Goal: Find specific page/section: Find specific page/section

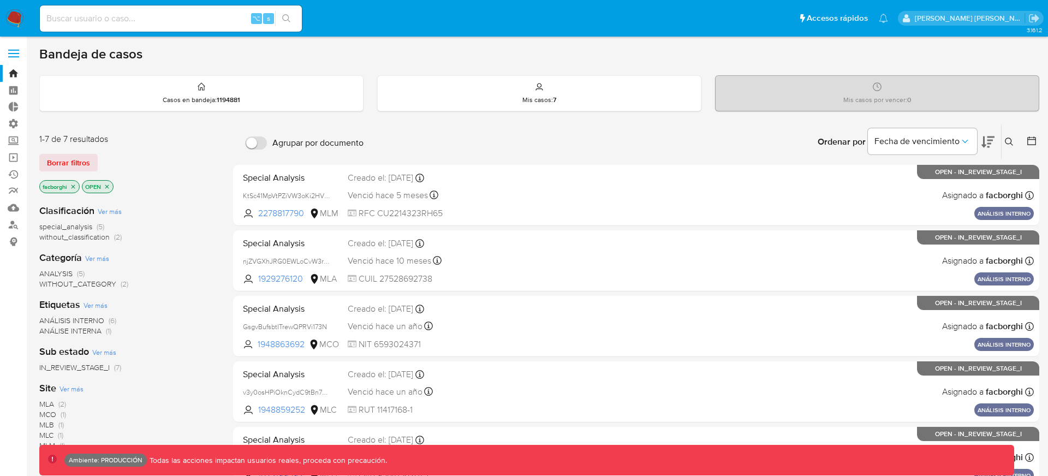
click at [207, 14] on input at bounding box center [171, 18] width 262 height 14
paste input "127832301631"
click at [165, 19] on input "127832301631" at bounding box center [171, 18] width 262 height 14
paste input "964669297"
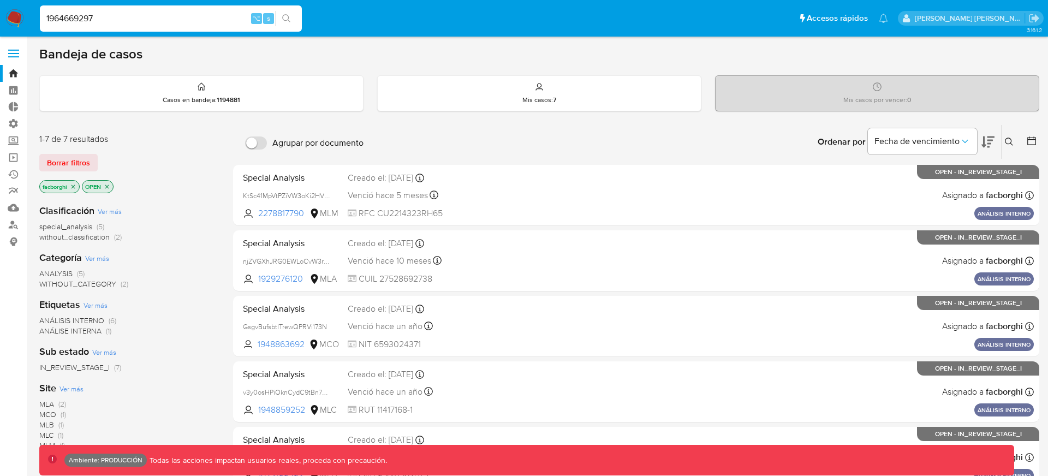
type input "1964669297"
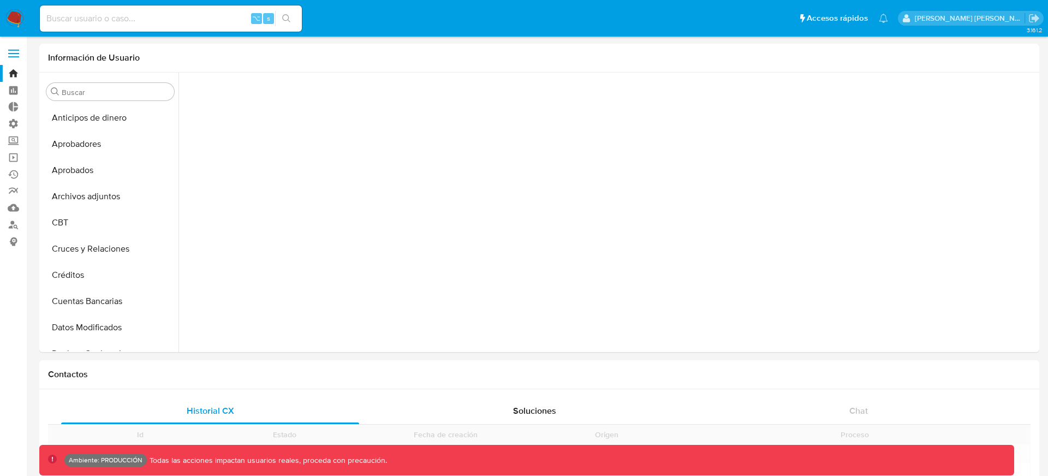
scroll to position [516, 0]
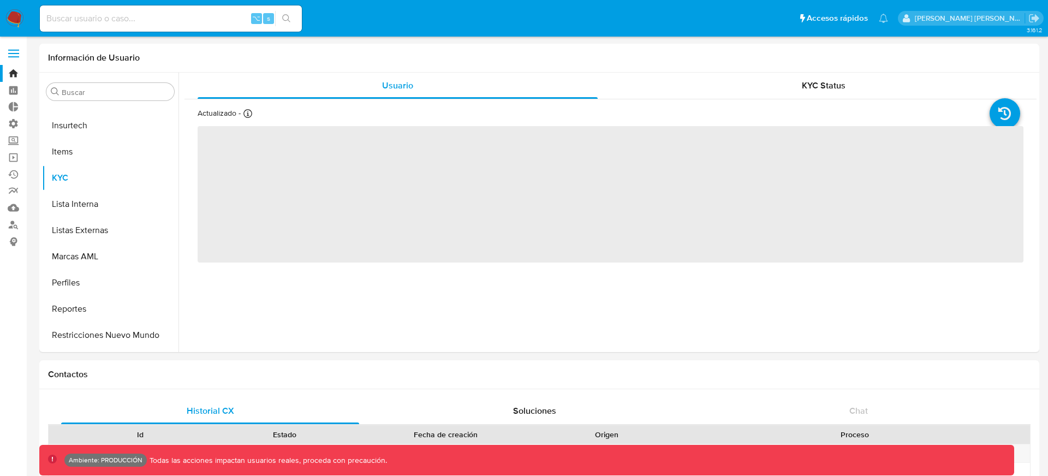
select select "10"
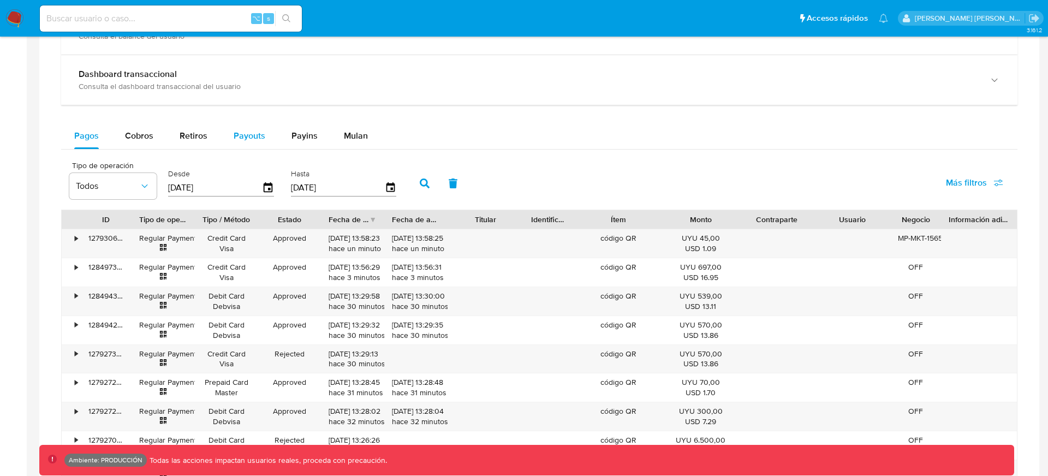
scroll to position [635, 0]
click at [73, 235] on div "•" at bounding box center [71, 243] width 19 height 28
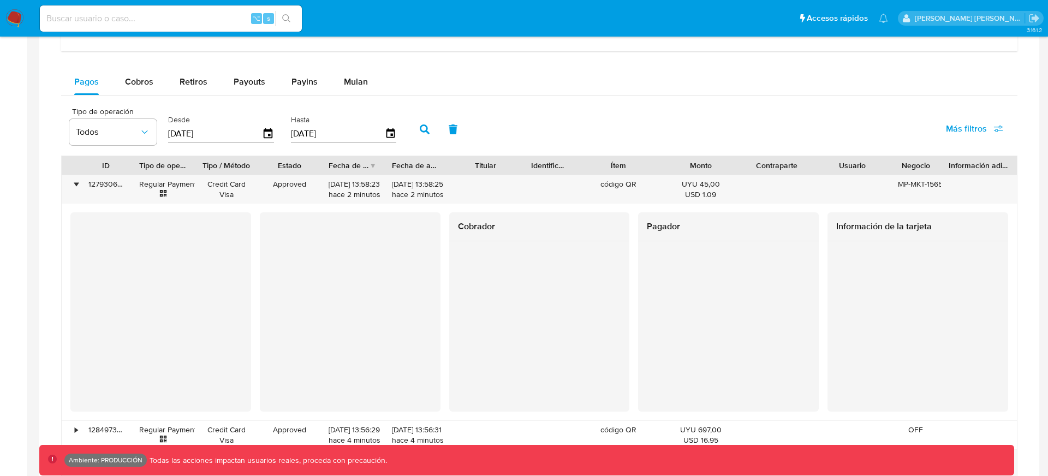
scroll to position [692, 0]
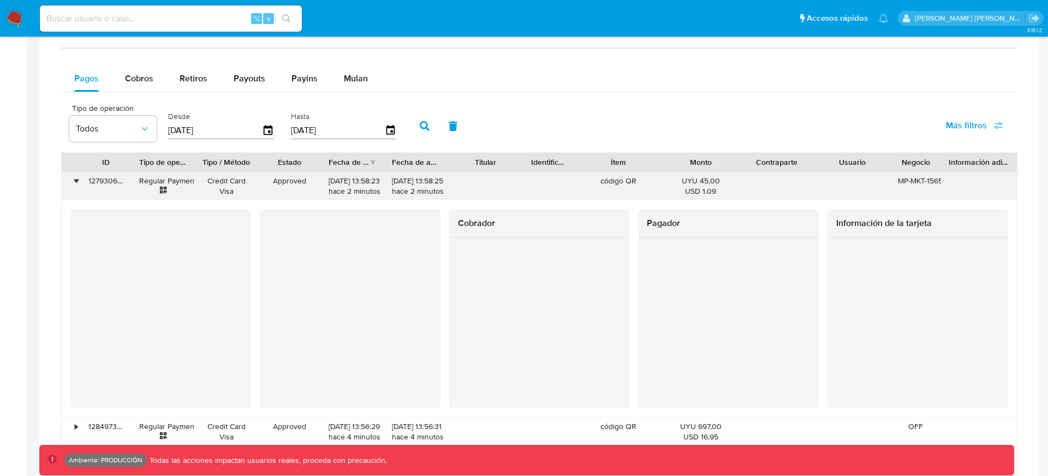
click at [76, 183] on div "•" at bounding box center [76, 181] width 3 height 10
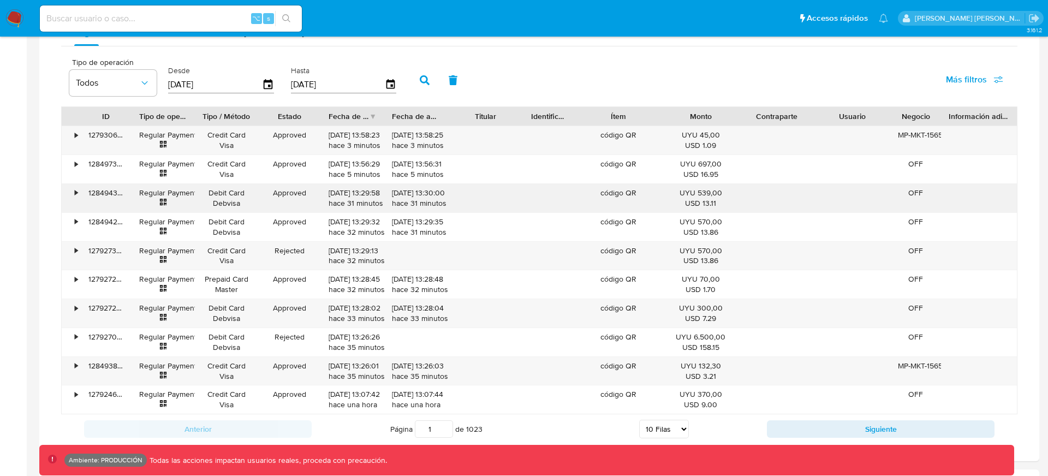
scroll to position [651, 0]
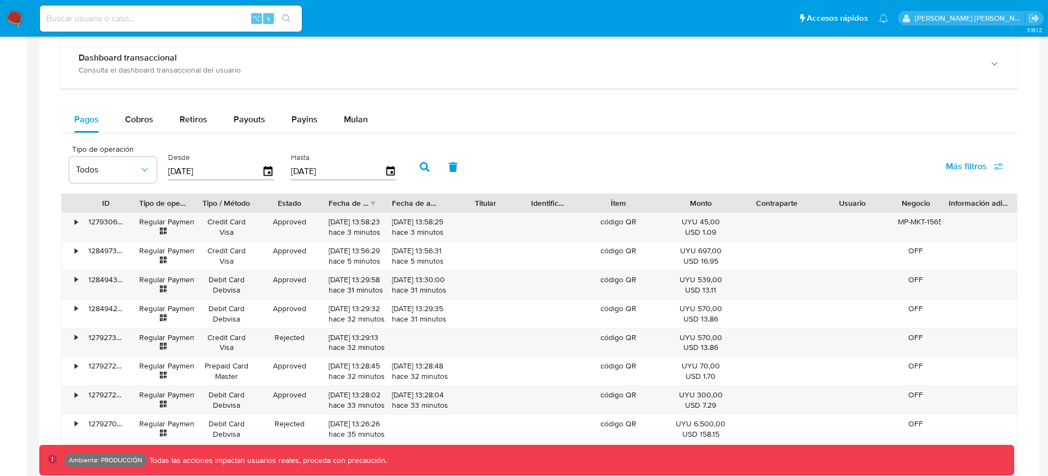
click at [979, 154] on span "Más filtros" at bounding box center [966, 166] width 41 height 26
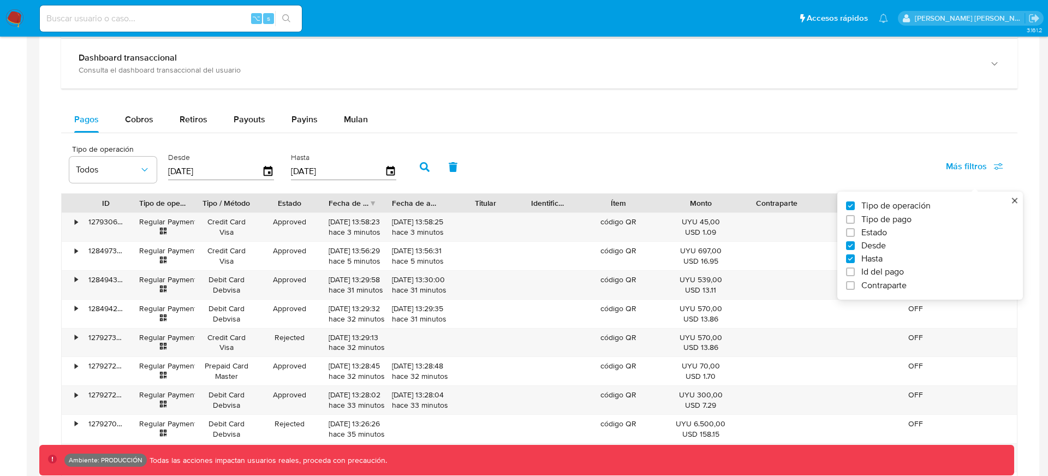
click at [881, 222] on span "Tipo de pago" at bounding box center [886, 219] width 50 height 11
click at [855, 222] on input "Tipo de pago" at bounding box center [850, 219] width 9 height 9
checkbox input "true"
type input "[DATE]"
click at [881, 222] on span "Tipo de pago" at bounding box center [886, 219] width 50 height 11
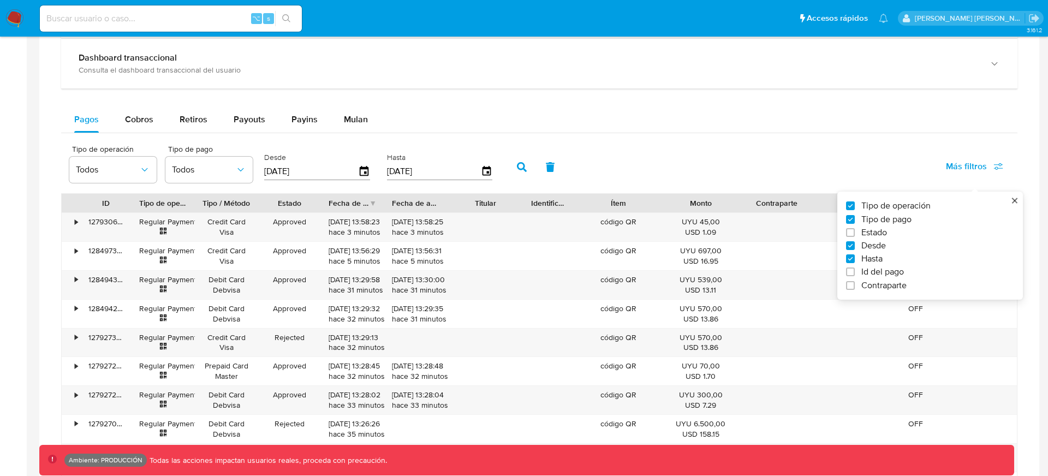
click at [855, 222] on input "Tipo de pago" at bounding box center [850, 219] width 9 height 9
checkbox input "false"
type input "[DATE]"
click at [862, 275] on span "Id del pago" at bounding box center [882, 271] width 43 height 11
click at [855, 275] on input "Id del pago" at bounding box center [850, 272] width 9 height 9
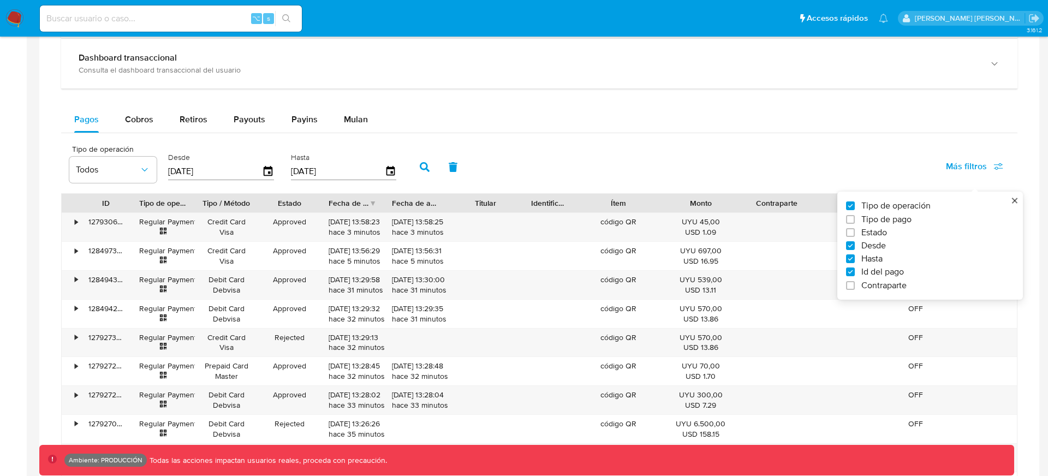
checkbox input "true"
click at [482, 163] on input "number" at bounding box center [464, 170] width 107 height 14
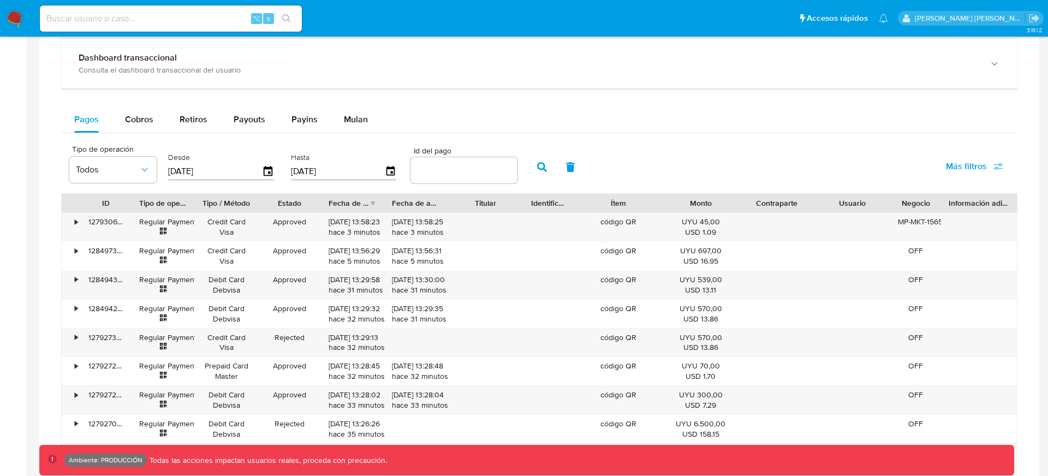
click at [475, 170] on input "number" at bounding box center [464, 170] width 107 height 14
paste input "127832301631"
type input "127832301631"
click at [537, 165] on icon "button" at bounding box center [542, 167] width 10 height 10
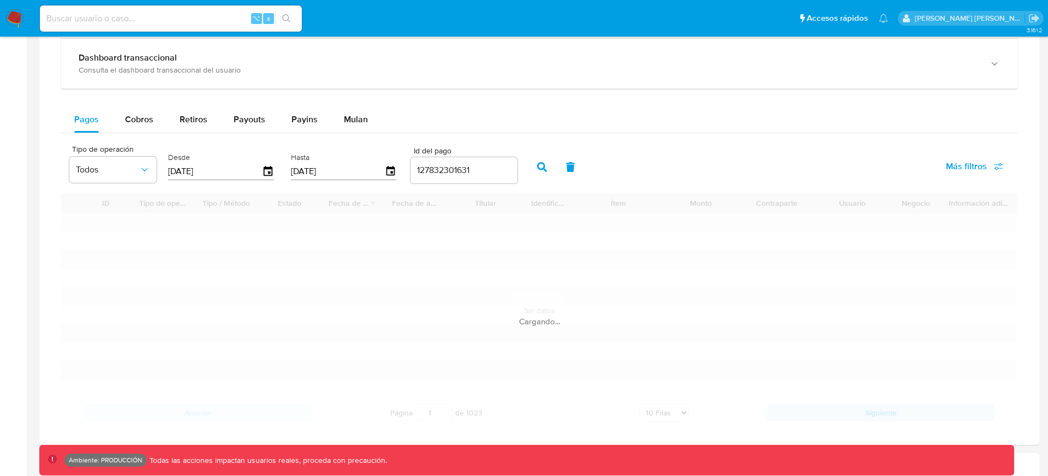
scroll to position [601, 0]
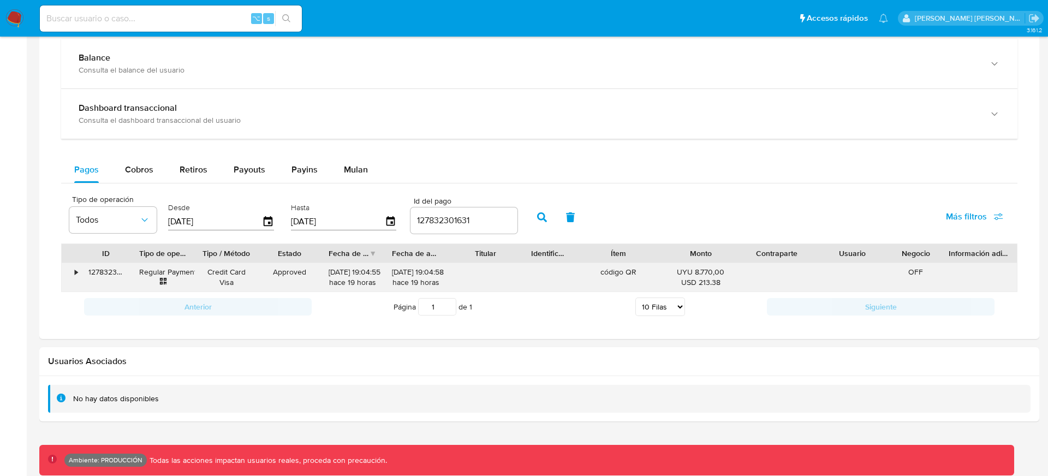
click at [73, 271] on div "•" at bounding box center [71, 277] width 19 height 28
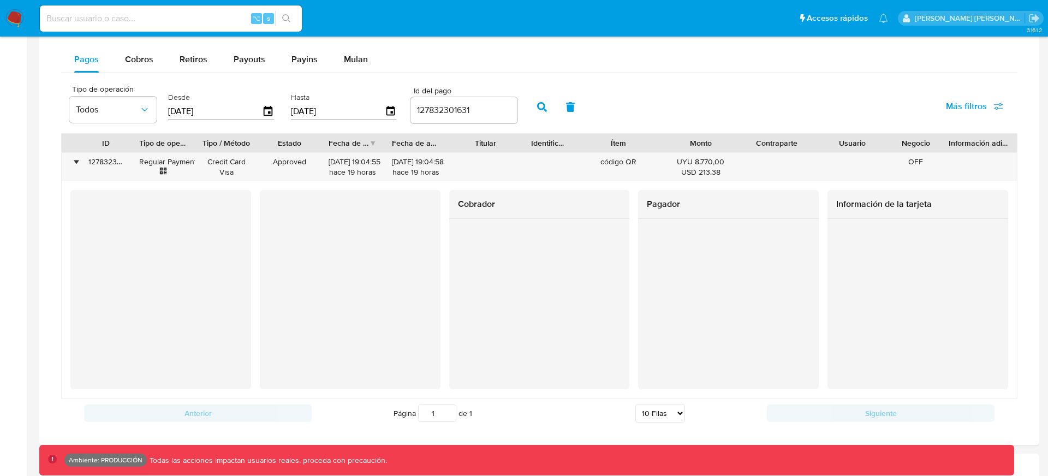
scroll to position [711, 0]
